Goal: Information Seeking & Learning: Learn about a topic

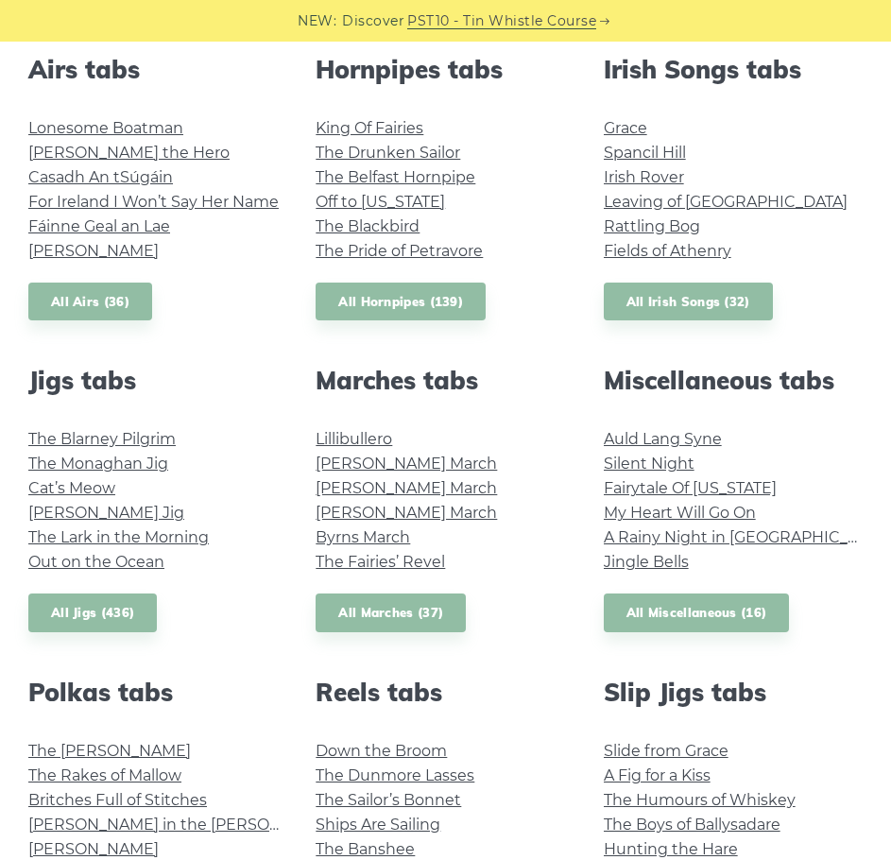
scroll to position [851, 0]
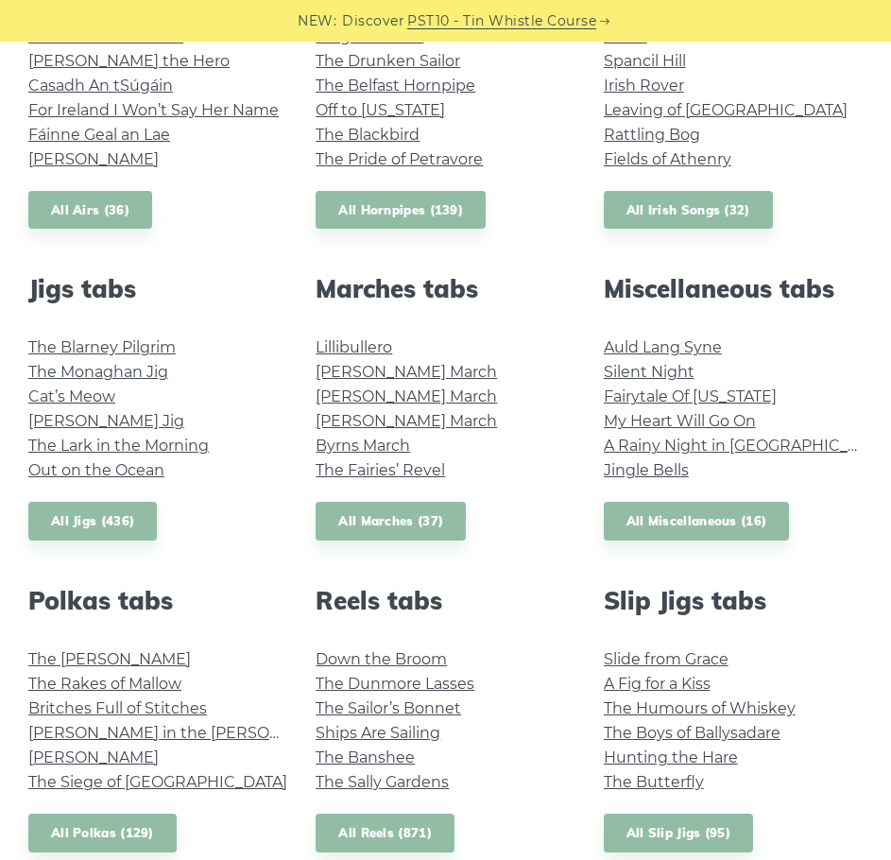
click at [799, 755] on li "Hunting the Hare" at bounding box center [733, 758] width 259 height 25
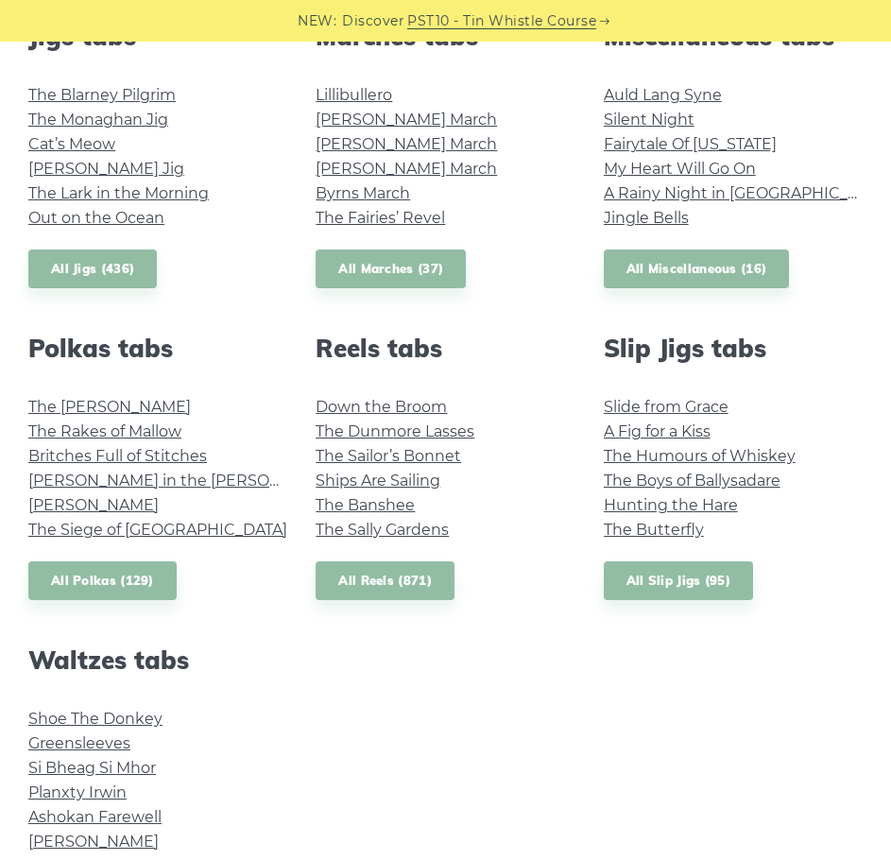
scroll to position [1134, 0]
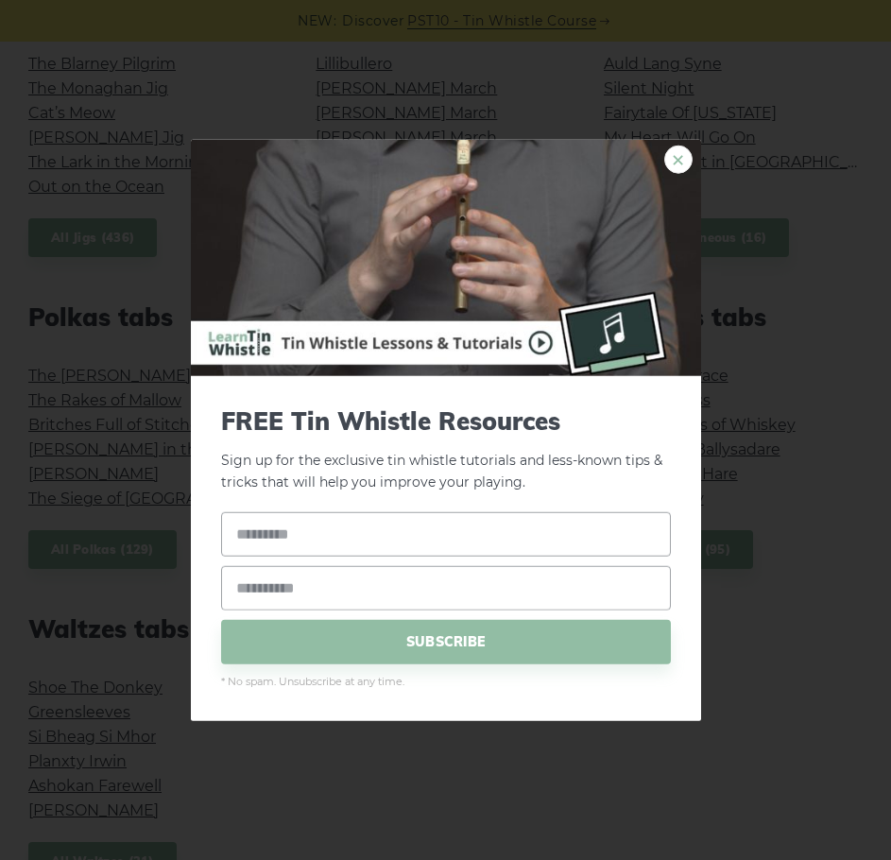
click at [679, 165] on link "×" at bounding box center [678, 160] width 28 height 28
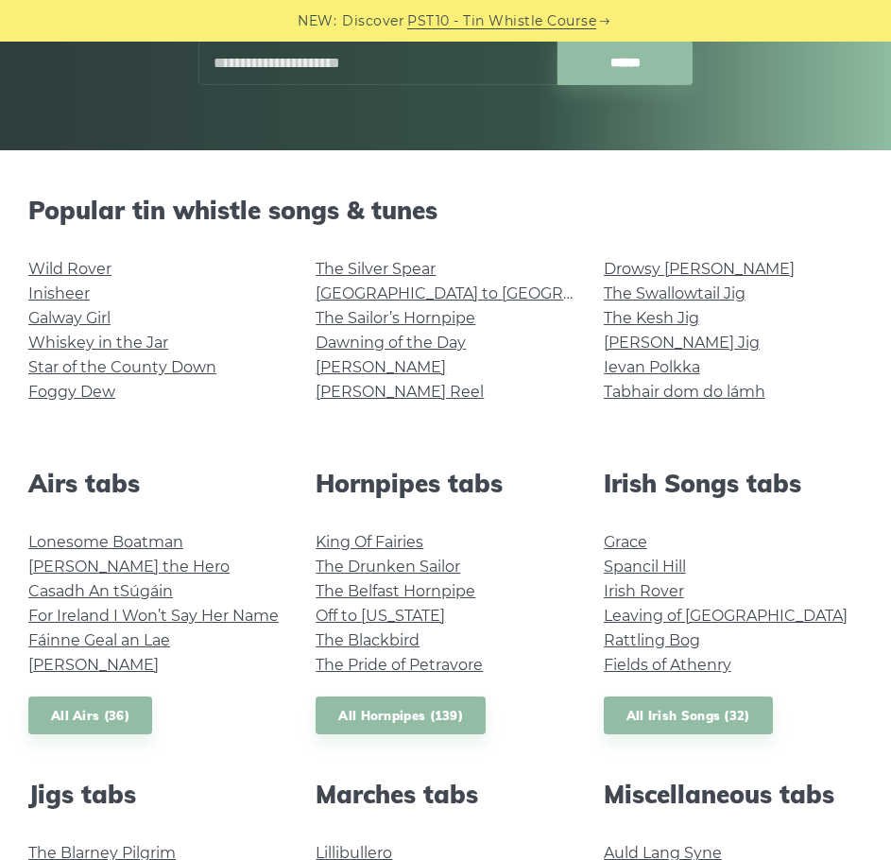
scroll to position [378, 0]
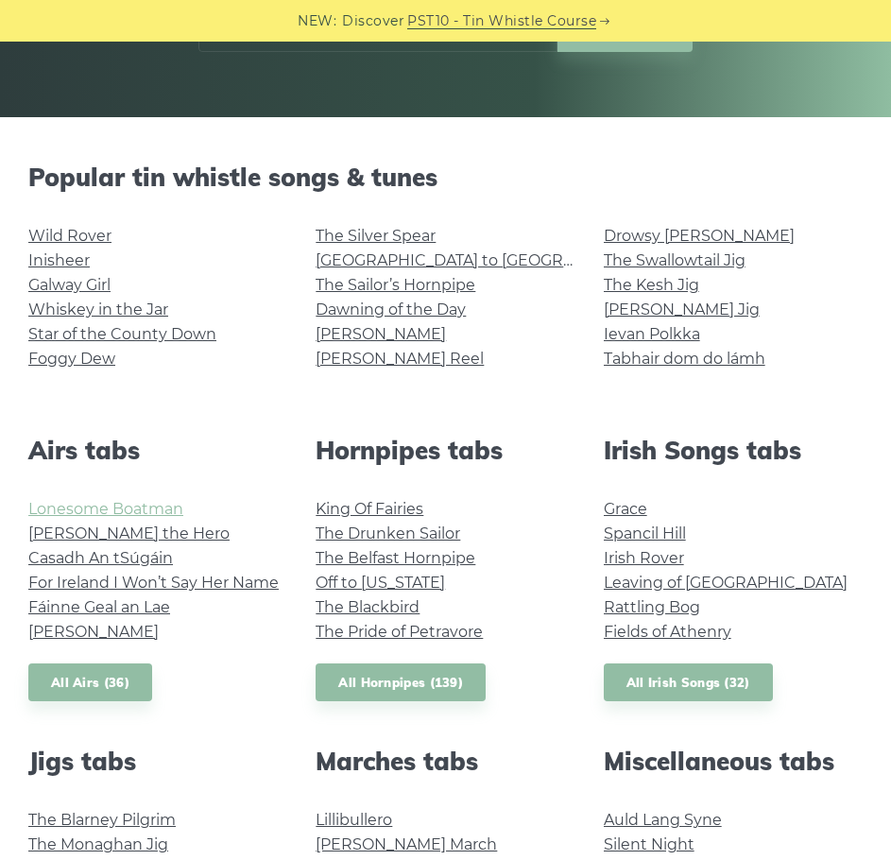
click at [124, 513] on link "Lonesome Boatman" at bounding box center [105, 509] width 155 height 18
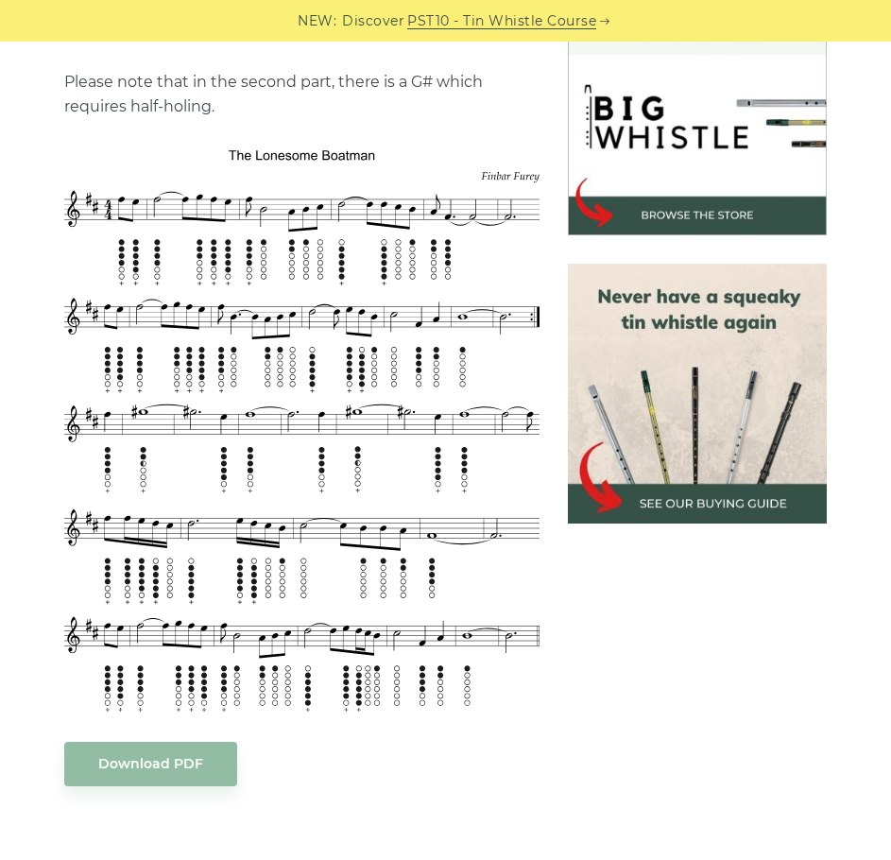
scroll to position [756, 0]
